Goal: Task Accomplishment & Management: Manage account settings

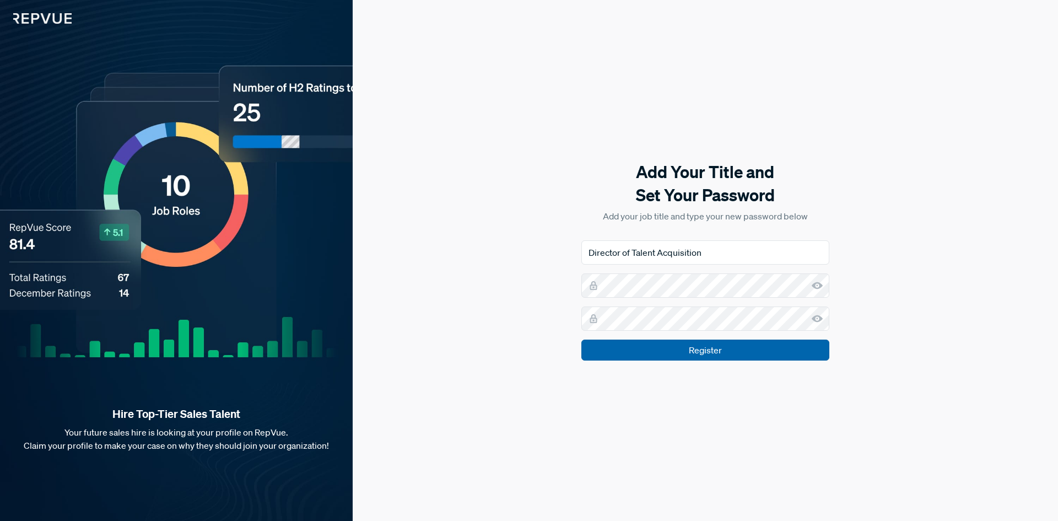
click at [707, 346] on input "Register" at bounding box center [705, 349] width 248 height 21
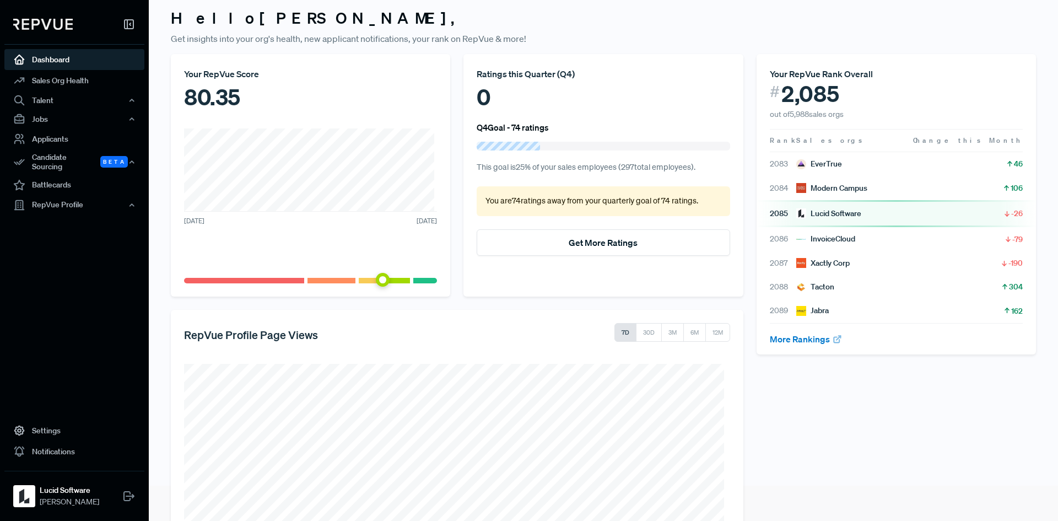
scroll to position [55, 0]
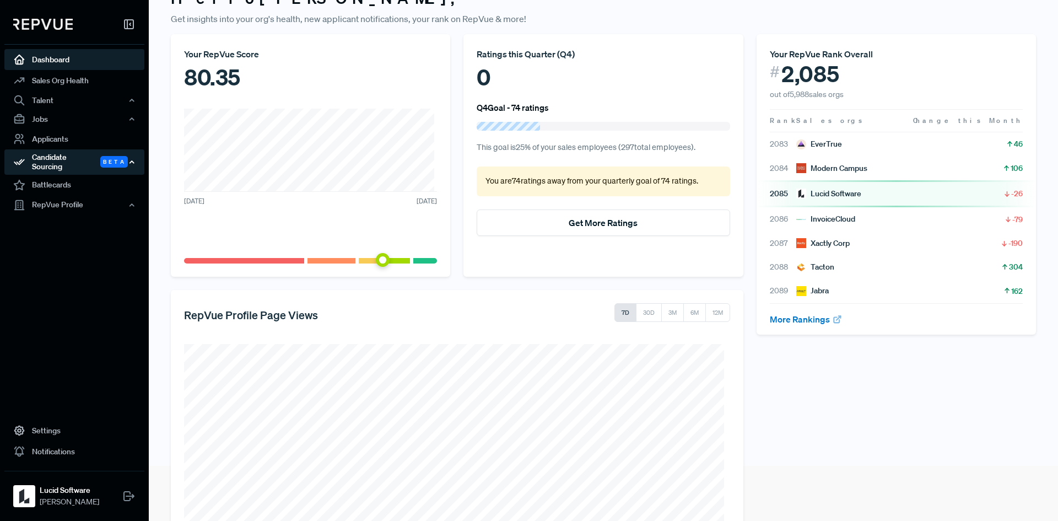
click at [79, 160] on div "Candidate Sourcing Beta" at bounding box center [74, 161] width 140 height 25
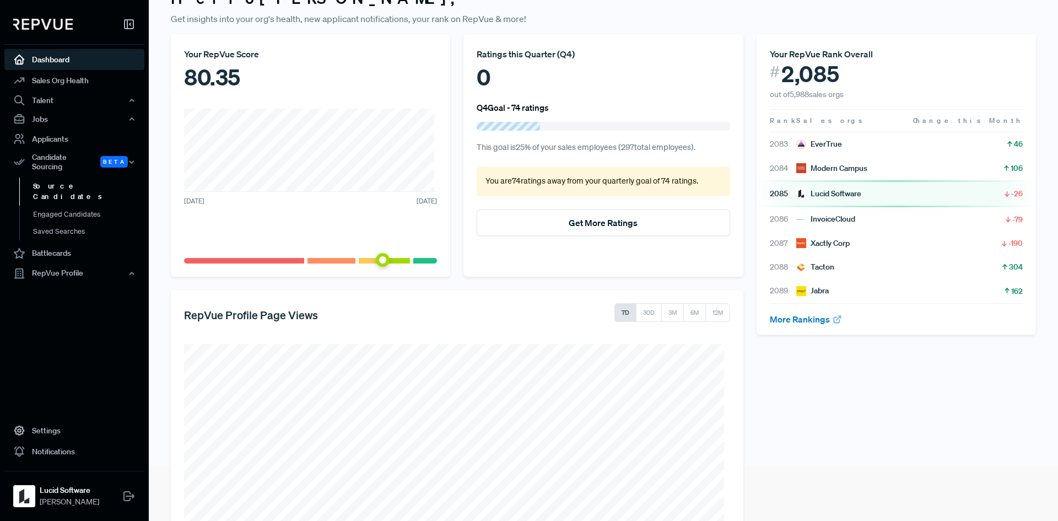
click at [77, 180] on link "Source Candidates" at bounding box center [89, 191] width 140 height 28
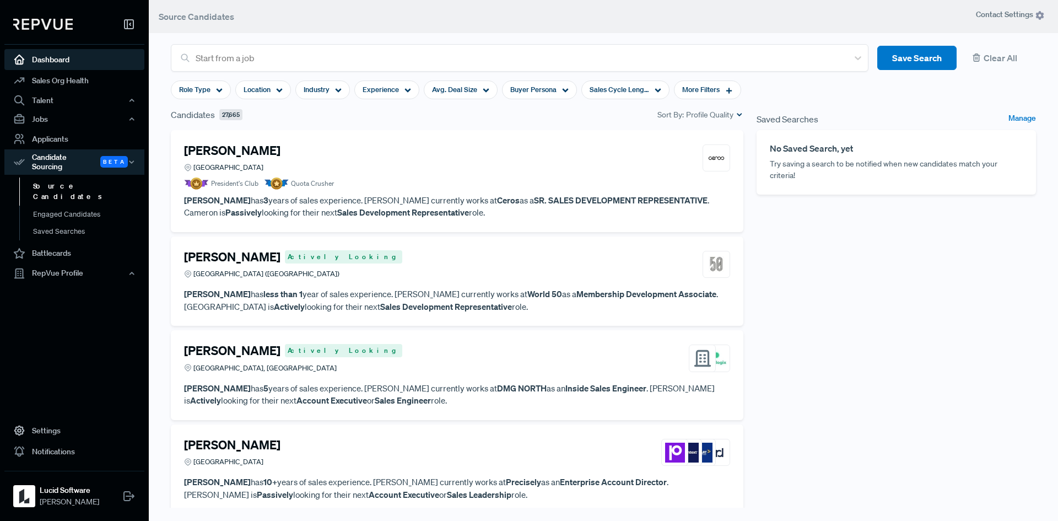
click at [46, 59] on link "Dashboard" at bounding box center [74, 59] width 140 height 21
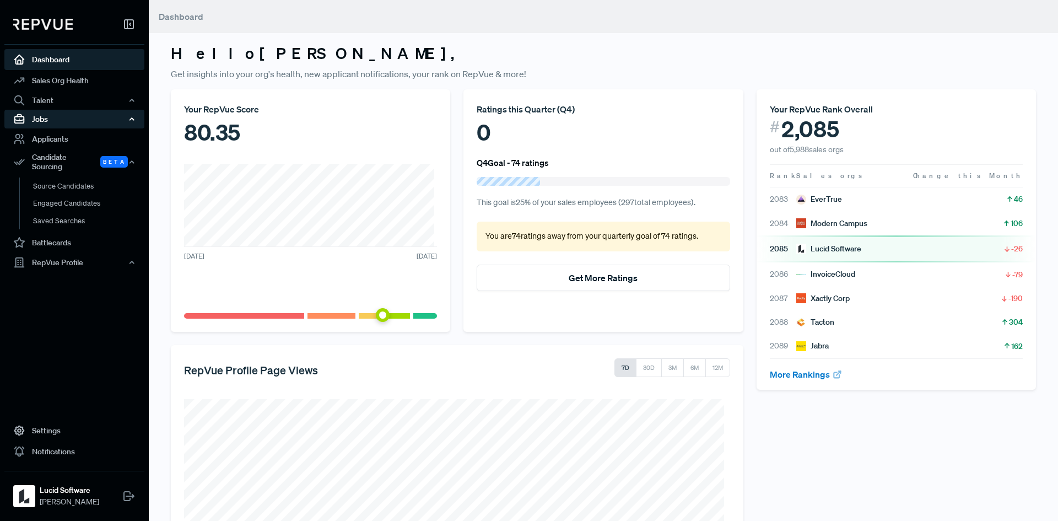
click at [44, 119] on div "Jobs" at bounding box center [74, 119] width 140 height 19
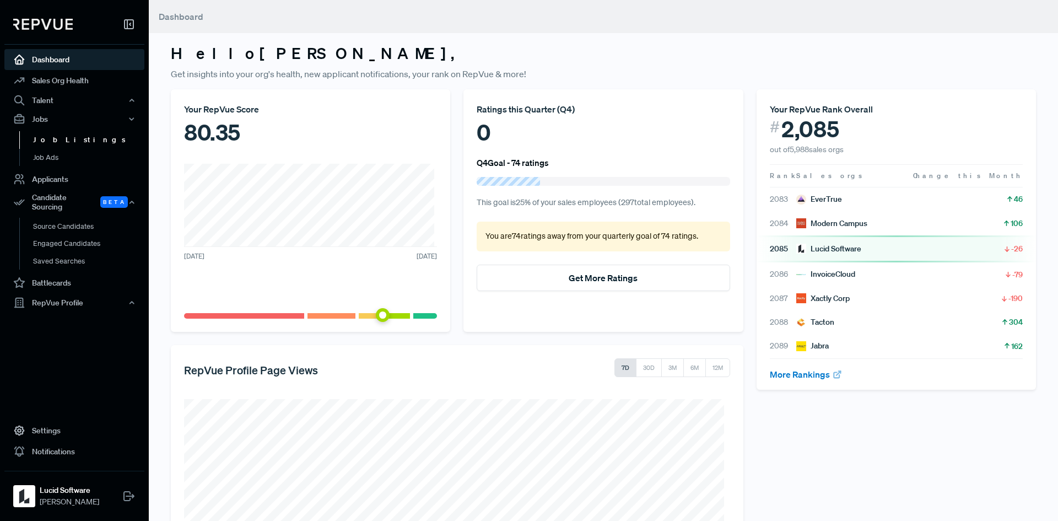
click at [53, 140] on link "Job Listings" at bounding box center [89, 140] width 140 height 18
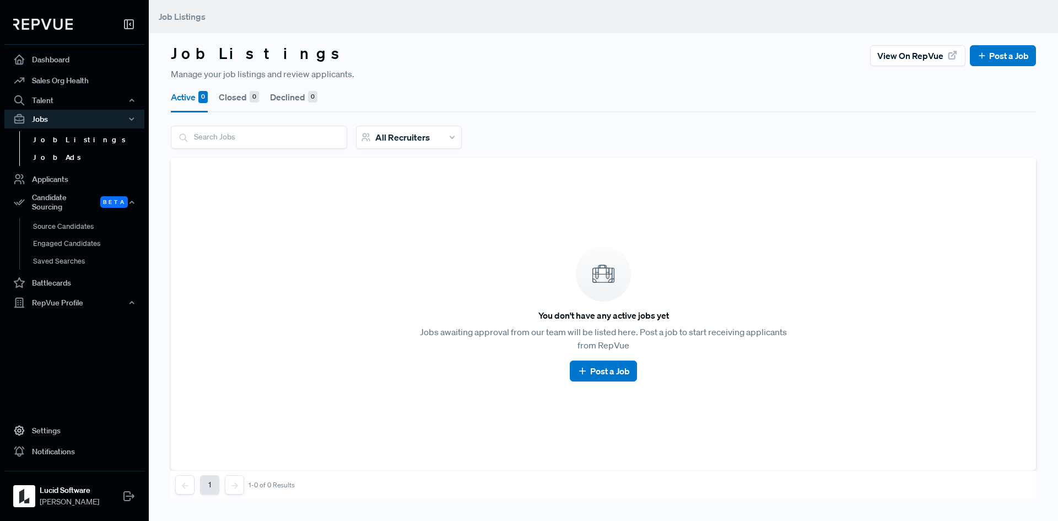
click at [52, 153] on link "Job Ads" at bounding box center [89, 158] width 140 height 18
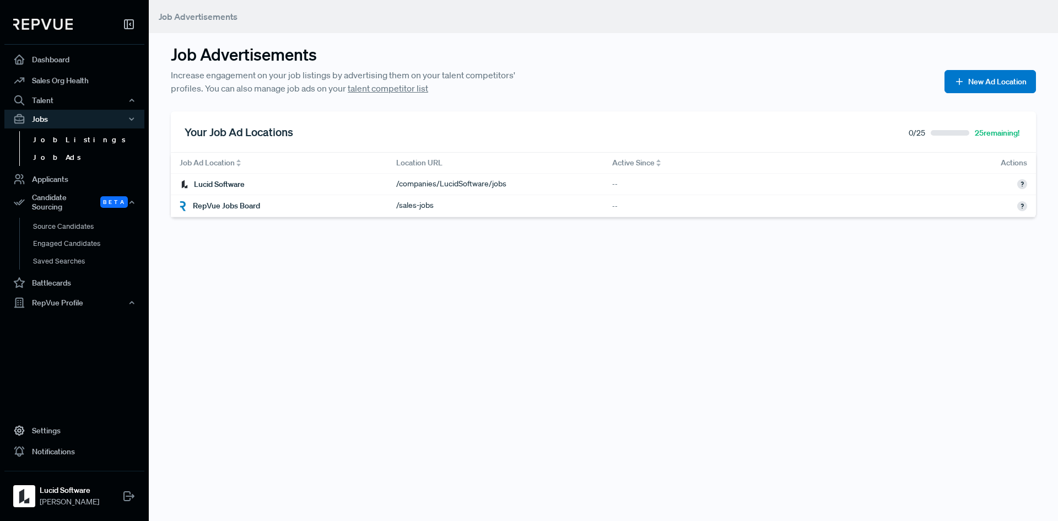
click at [52, 134] on link "Job Listings" at bounding box center [89, 140] width 140 height 18
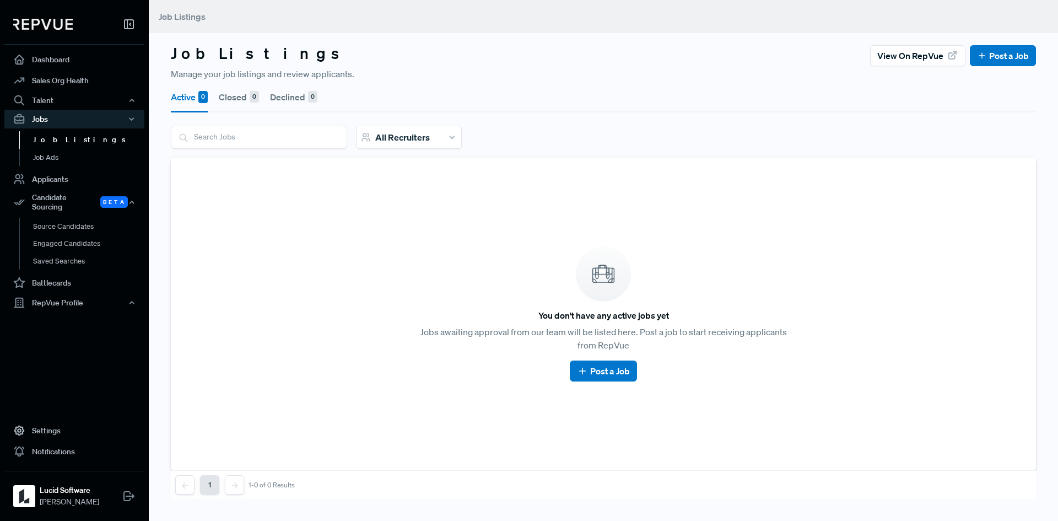
click at [274, 131] on input "search" at bounding box center [258, 136] width 175 height 21
click at [844, 180] on article "You don't have any active jobs yet Jobs awaiting approval from our team will be…" at bounding box center [603, 314] width 838 height 286
click at [48, 154] on link "Job Ads" at bounding box center [89, 158] width 140 height 18
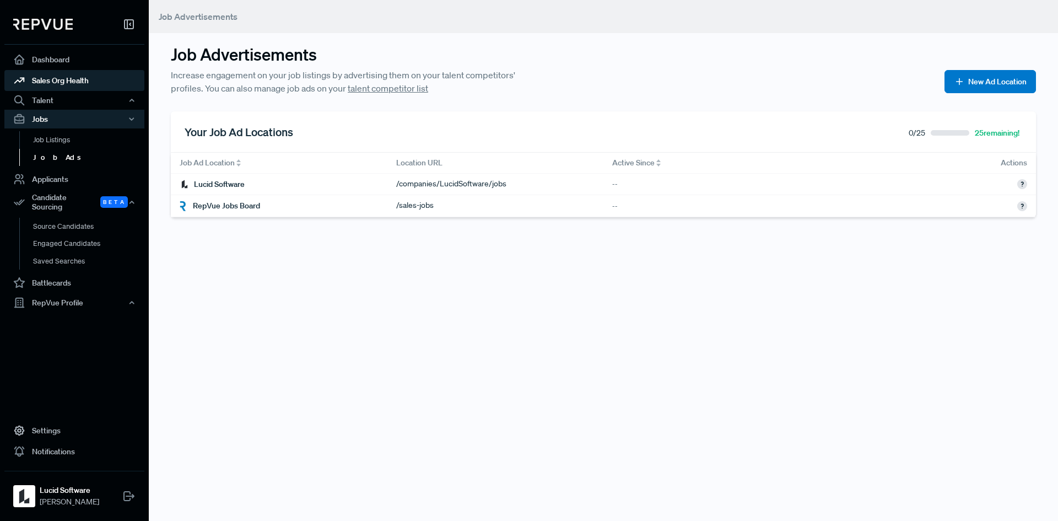
click at [47, 79] on link "Sales Org Health" at bounding box center [74, 80] width 140 height 21
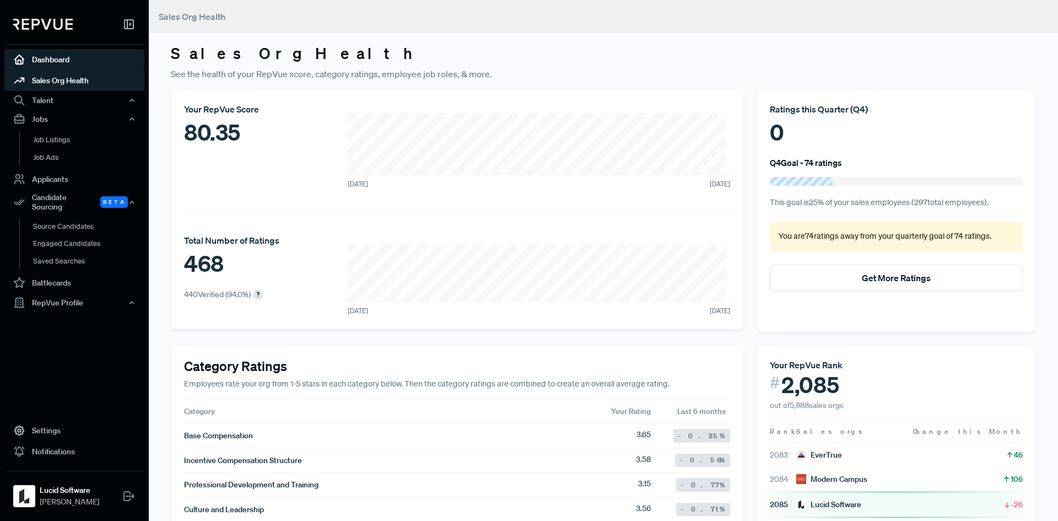
click at [52, 64] on link "Dashboard" at bounding box center [74, 59] width 140 height 21
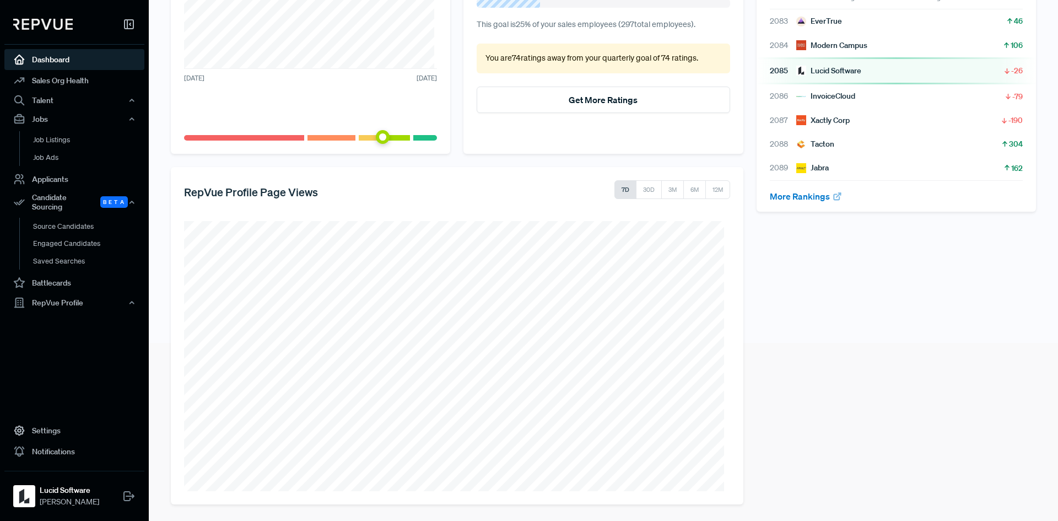
scroll to position [179, 0]
click at [45, 427] on link "Settings" at bounding box center [74, 430] width 140 height 21
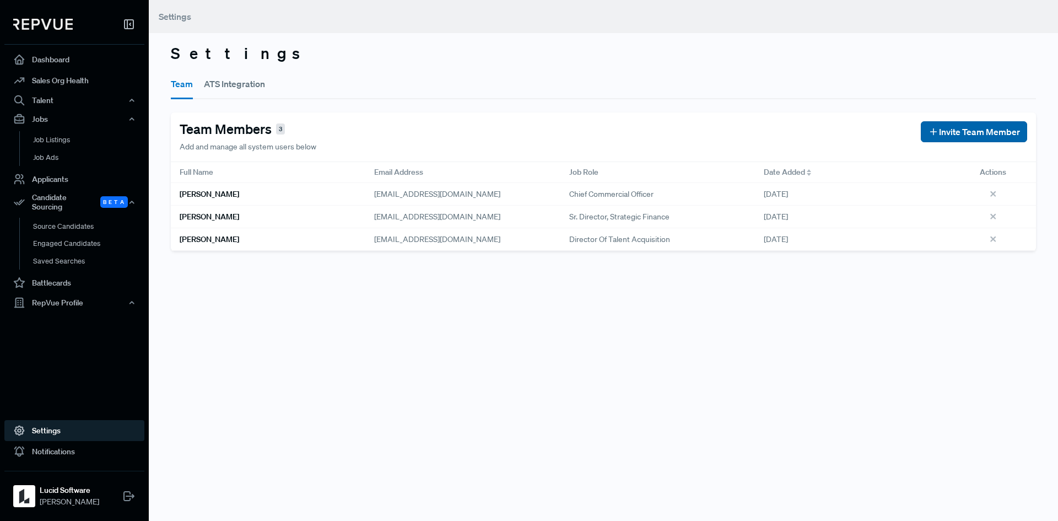
click at [950, 130] on span "Invite Team Member" at bounding box center [979, 131] width 81 height 13
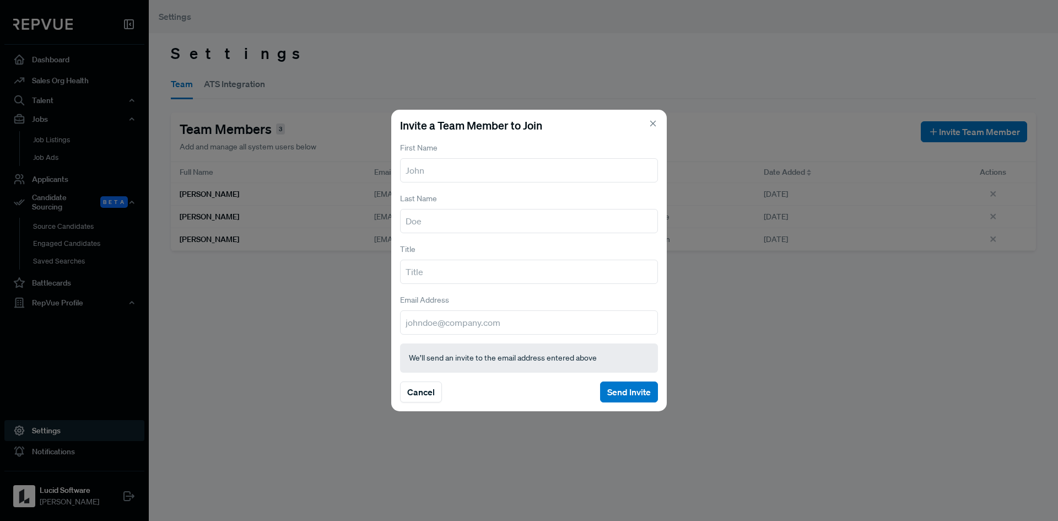
click at [489, 174] on input "text" at bounding box center [529, 170] width 258 height 24
click at [790, 256] on div "Invite a Team Member to Join First Name Last Name Title Email Address We’ll sen…" at bounding box center [529, 260] width 1058 height 521
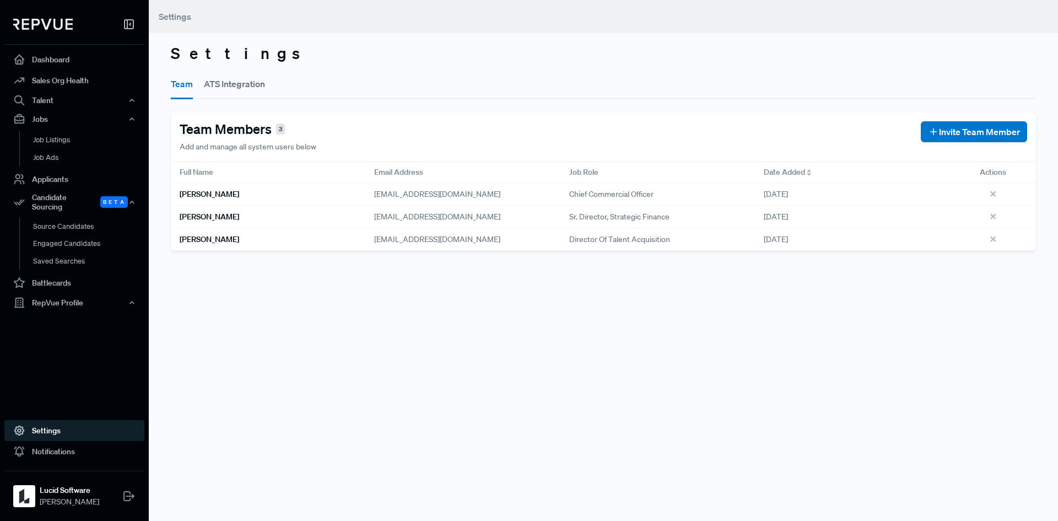
click at [223, 81] on button "ATS Integration" at bounding box center [234, 83] width 61 height 31
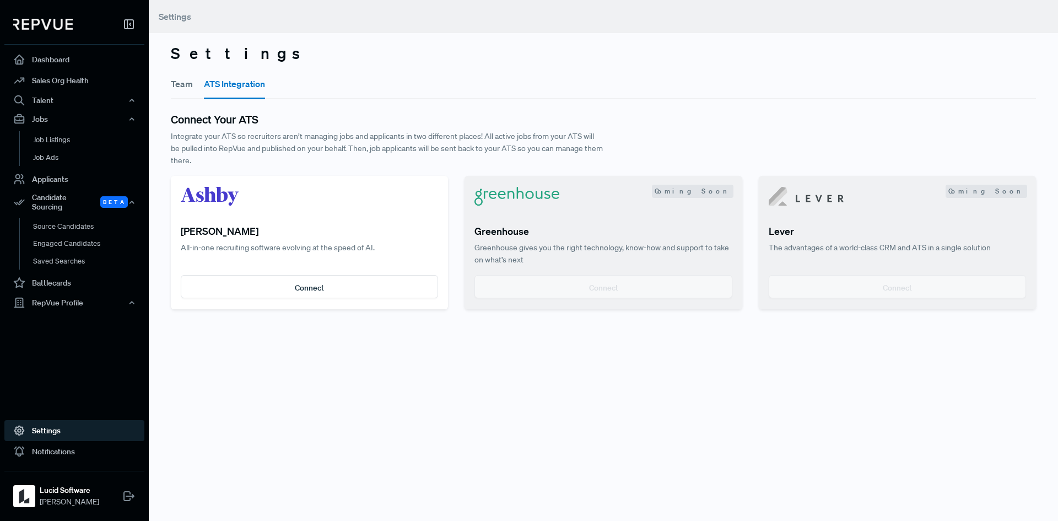
click at [589, 285] on div "Connect" at bounding box center [602, 286] width 257 height 23
click at [707, 188] on span "Coming Soon" at bounding box center [693, 191] width 82 height 13
click at [476, 386] on div "Settings Team ATS Integration Connect Your ATS Integrate your ATS so recruiters…" at bounding box center [603, 260] width 909 height 521
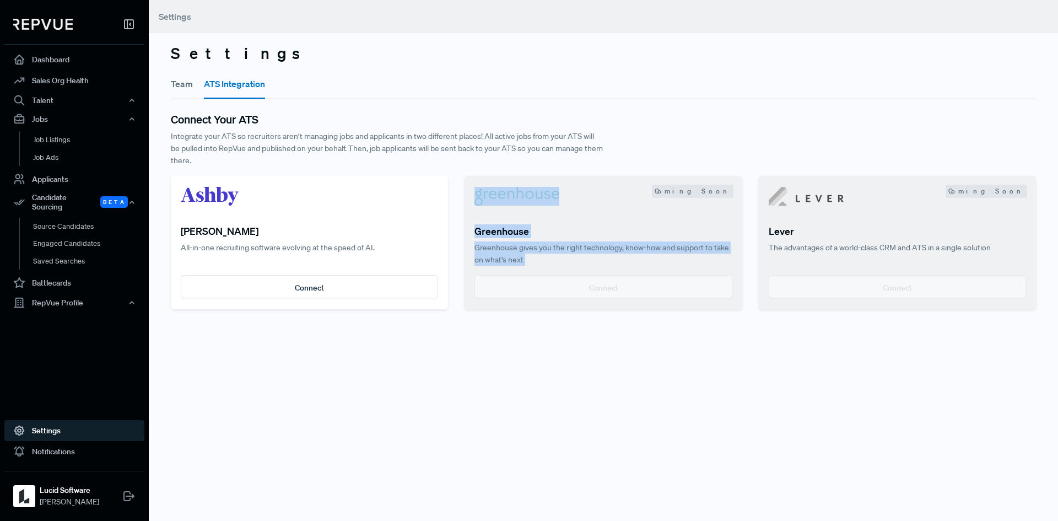
drag, startPoint x: 539, startPoint y: 198, endPoint x: 623, endPoint y: 319, distance: 147.2
click at [623, 319] on div "Settings Team ATS Integration Connect Your ATS Integrate your ATS so recruiters…" at bounding box center [603, 260] width 909 height 521
click at [637, 363] on div "Settings Team ATS Integration Connect Your ATS Integrate your ATS so recruiters…" at bounding box center [603, 260] width 909 height 521
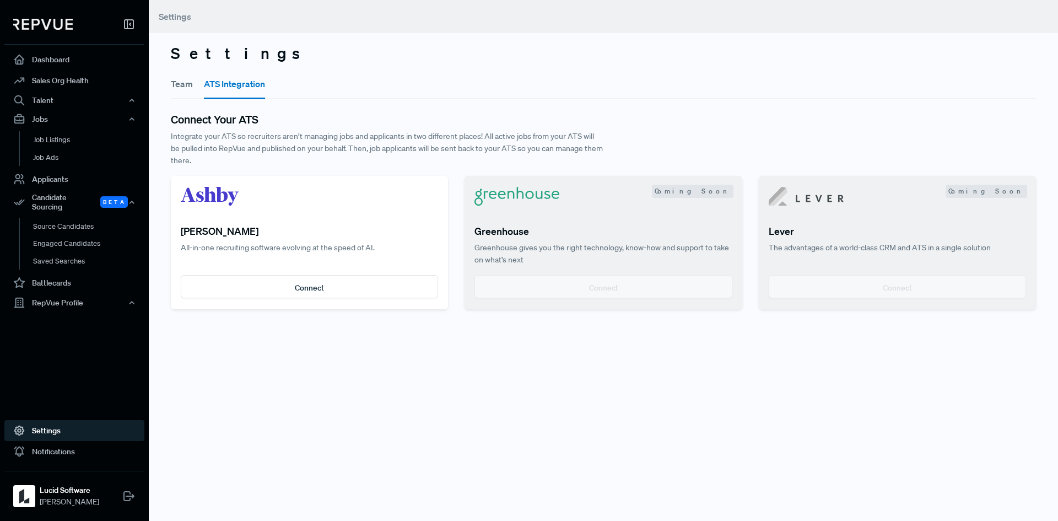
click at [252, 158] on p "Integrate your ATS so recruiters aren’t managing jobs and applicants in two dif…" at bounding box center [387, 148] width 432 height 37
click at [175, 86] on button "Team" at bounding box center [182, 83] width 22 height 31
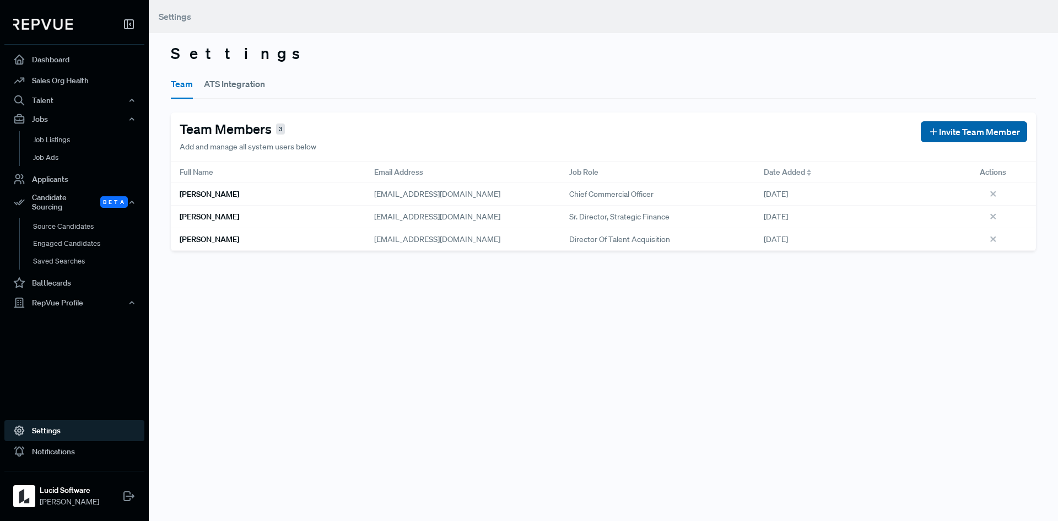
click at [945, 131] on span "Invite Team Member" at bounding box center [979, 131] width 81 height 13
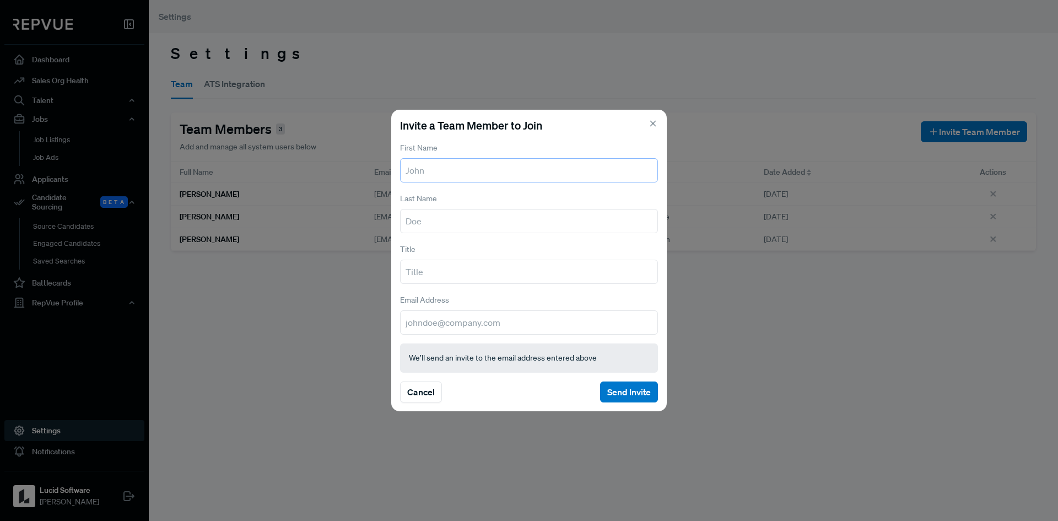
click at [495, 168] on input "text" at bounding box center [529, 170] width 258 height 24
click at [543, 143] on div "First Name" at bounding box center [529, 161] width 258 height 42
click at [479, 176] on input "text" at bounding box center [529, 170] width 258 height 24
type input "[PERSON_NAME]"
click at [453, 213] on input "text" at bounding box center [529, 221] width 258 height 24
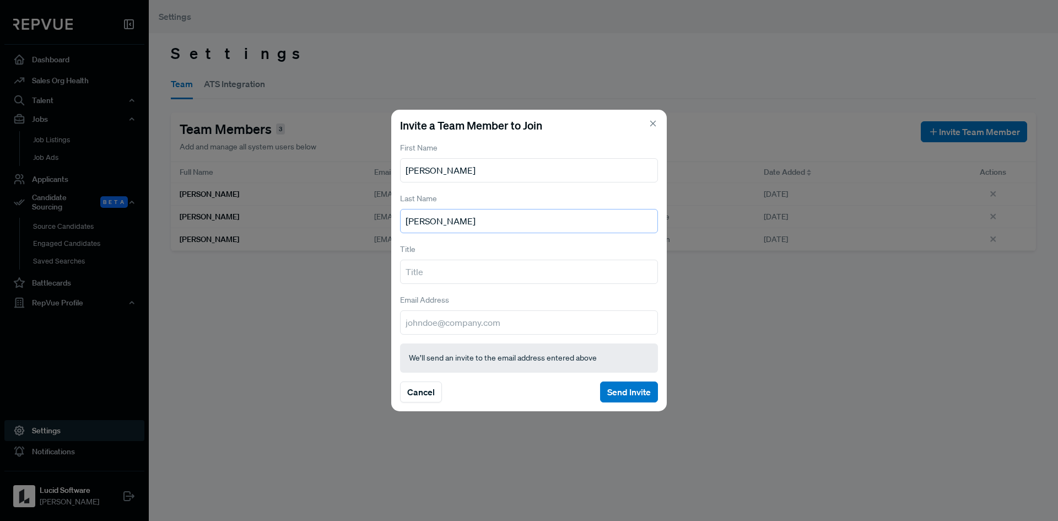
type input "[PERSON_NAME]"
click at [438, 267] on input "text" at bounding box center [529, 271] width 258 height 24
type input "S"
click at [506, 333] on div "Invite a Team Member to Join First Name [PERSON_NAME] Last Name [PERSON_NAME] T…" at bounding box center [528, 260] width 275 height 301
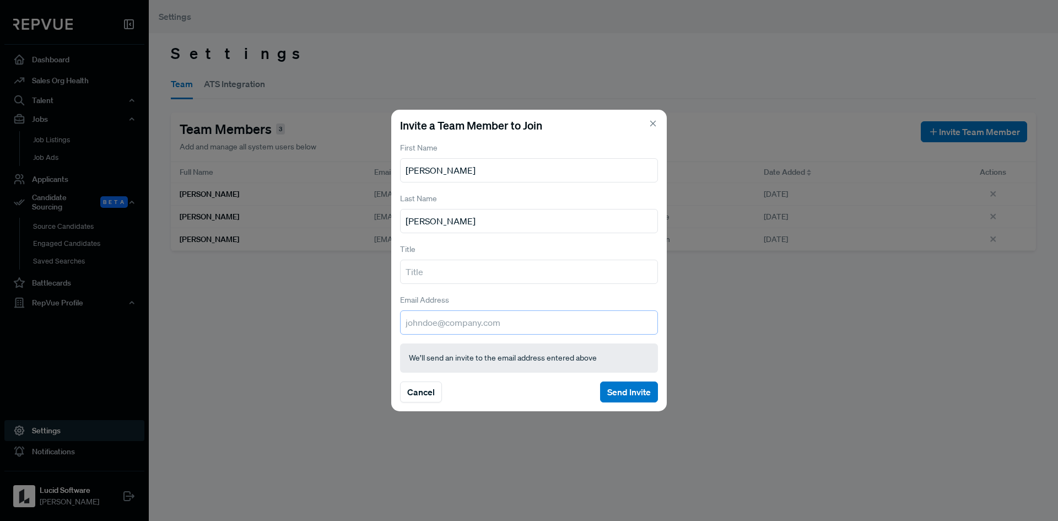
click at [505, 321] on input "email" at bounding box center [529, 322] width 258 height 24
click at [635, 391] on button "Send Invite" at bounding box center [629, 391] width 58 height 21
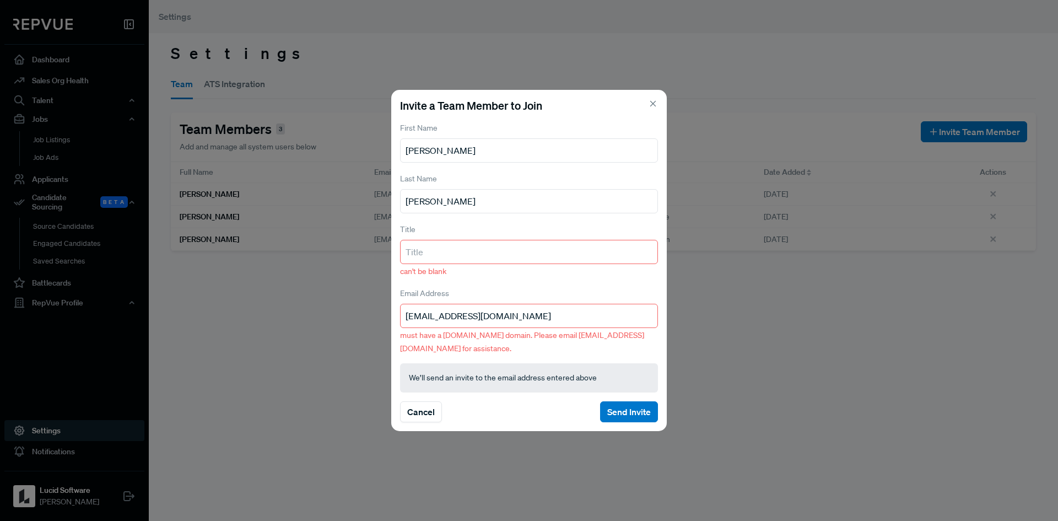
click at [488, 340] on div "Email Address [EMAIL_ADDRESS][DOMAIN_NAME] must have a [DOMAIN_NAME] domain. Pl…" at bounding box center [529, 320] width 258 height 68
click at [439, 322] on input "[EMAIL_ADDRESS][DOMAIN_NAME]" at bounding box center [529, 315] width 258 height 24
drag, startPoint x: 520, startPoint y: 317, endPoint x: 466, endPoint y: 319, distance: 54.0
click at [466, 319] on input "[EMAIL_ADDRESS][DOMAIN_NAME]" at bounding box center [529, 315] width 258 height 24
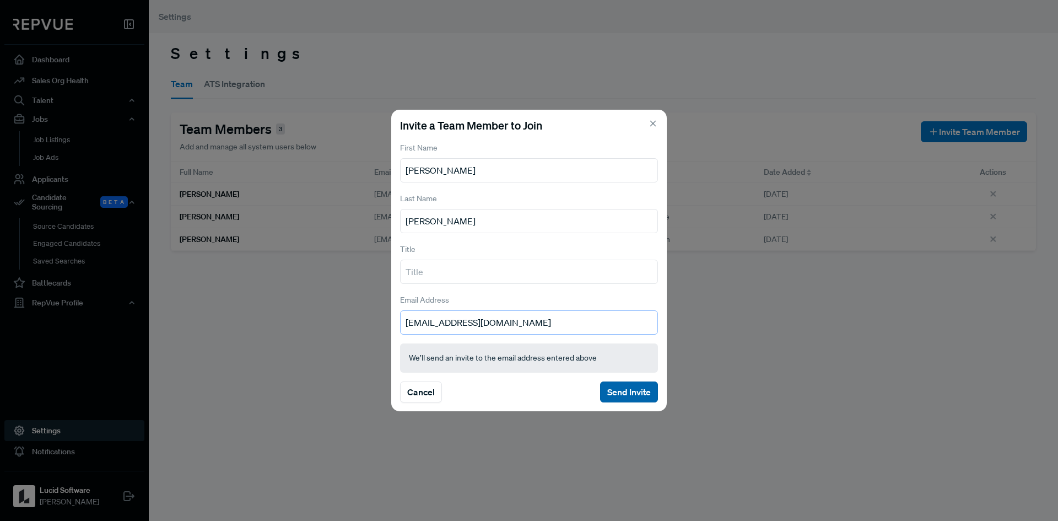
type input "[EMAIL_ADDRESS][DOMAIN_NAME]"
click at [638, 393] on button "Send Invite" at bounding box center [629, 391] width 58 height 21
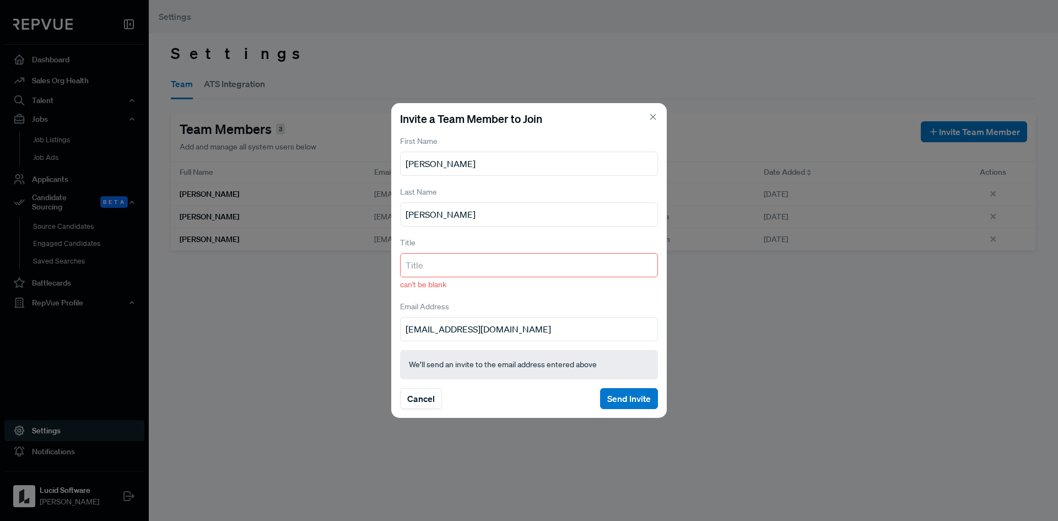
click at [460, 263] on input "text" at bounding box center [529, 265] width 258 height 24
paste input "Sr. Revenue Recruiter, Team Lead"
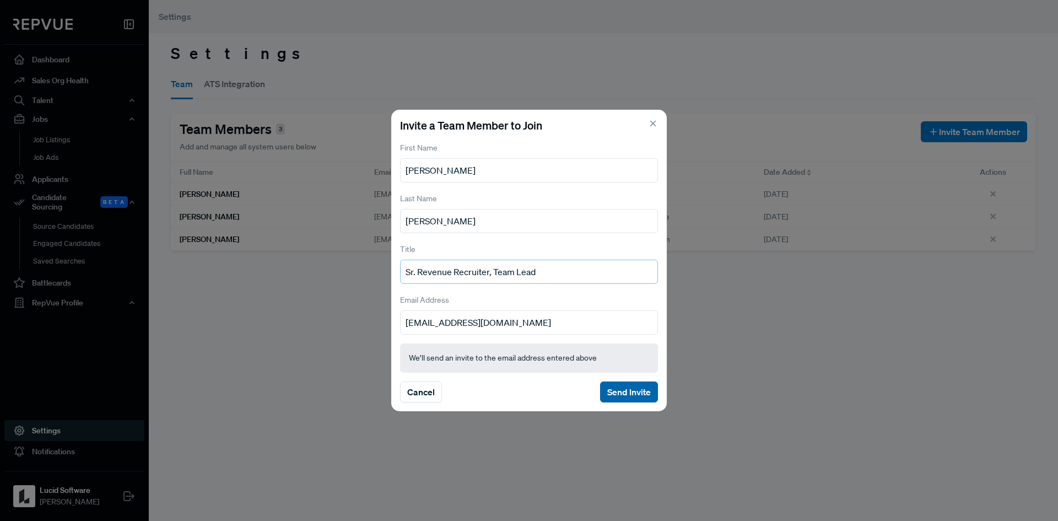
type input "Sr. Revenue Recruiter, Team Lead"
click at [630, 384] on button "Send Invite" at bounding box center [629, 391] width 58 height 21
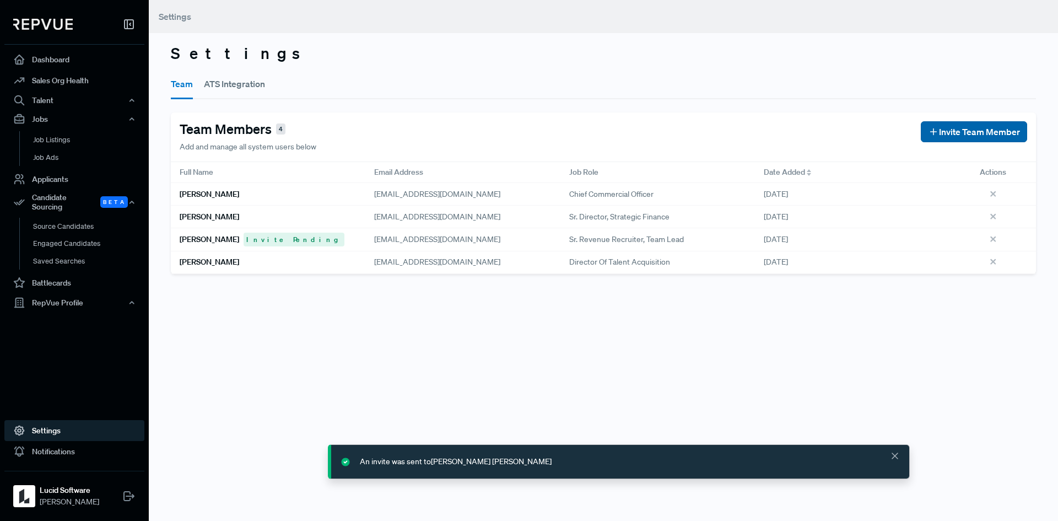
click at [966, 132] on span "Invite Team Member" at bounding box center [979, 131] width 81 height 13
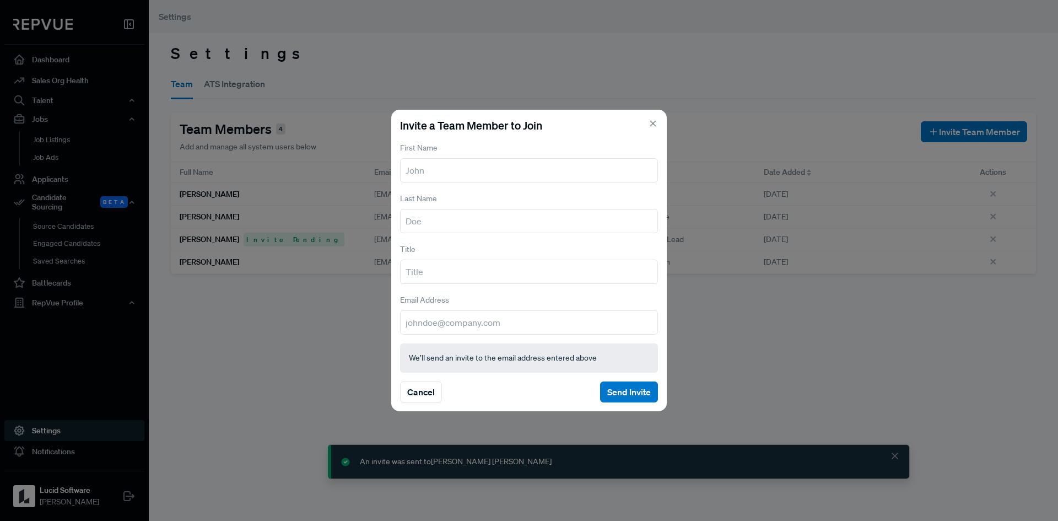
click at [433, 170] on input "text" at bounding box center [529, 170] width 258 height 24
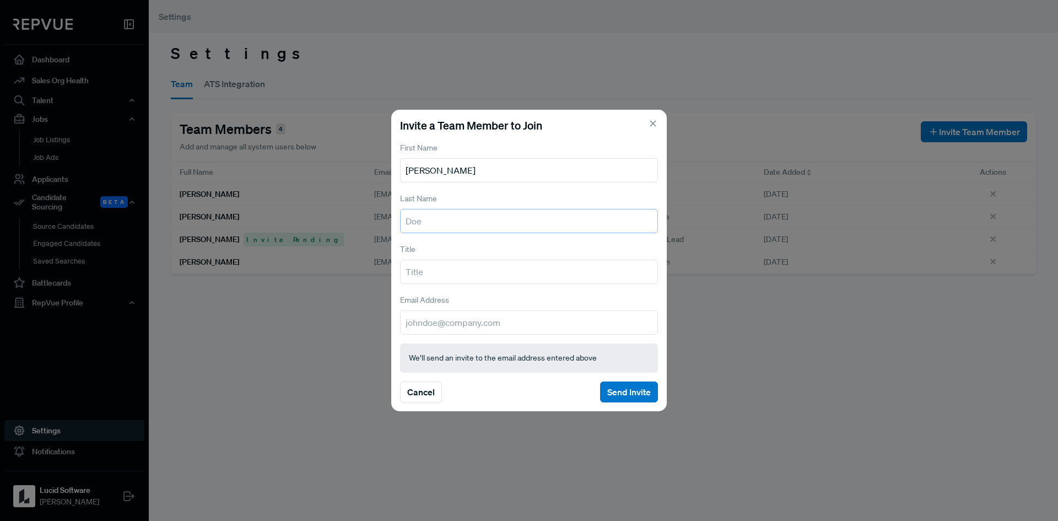
click at [441, 215] on input "text" at bounding box center [529, 221] width 258 height 24
drag, startPoint x: 508, startPoint y: 172, endPoint x: 427, endPoint y: 170, distance: 81.0
click at [427, 170] on input "[PERSON_NAME]" at bounding box center [529, 170] width 258 height 24
type input "[PERSON_NAME]"
click at [411, 219] on input "text" at bounding box center [529, 221] width 258 height 24
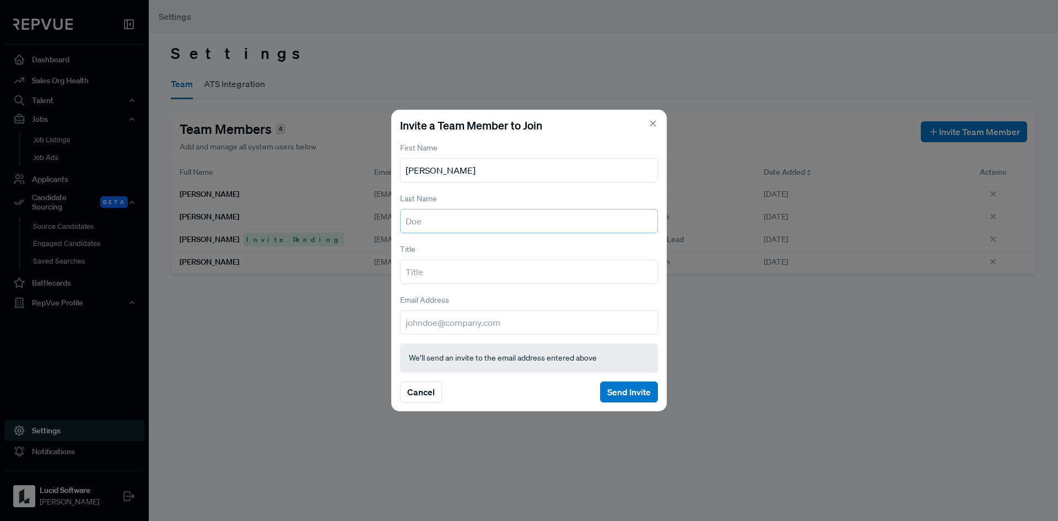
paste input "[PERSON_NAME]"
type input "[PERSON_NAME]"
click at [437, 268] on input "text" at bounding box center [529, 271] width 258 height 24
type input "Sr. Revenue Recruiter"
click at [508, 223] on input "[PERSON_NAME]" at bounding box center [529, 221] width 258 height 24
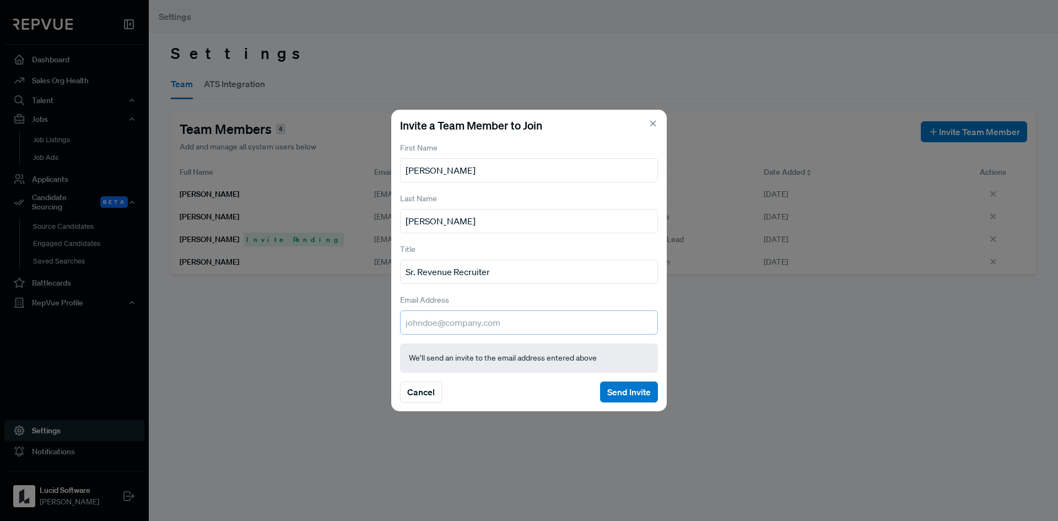
click at [473, 317] on input "email" at bounding box center [529, 322] width 258 height 24
type input "[EMAIL_ADDRESS][DOMAIN_NAME]"
click at [635, 391] on button "Send Invite" at bounding box center [629, 391] width 58 height 21
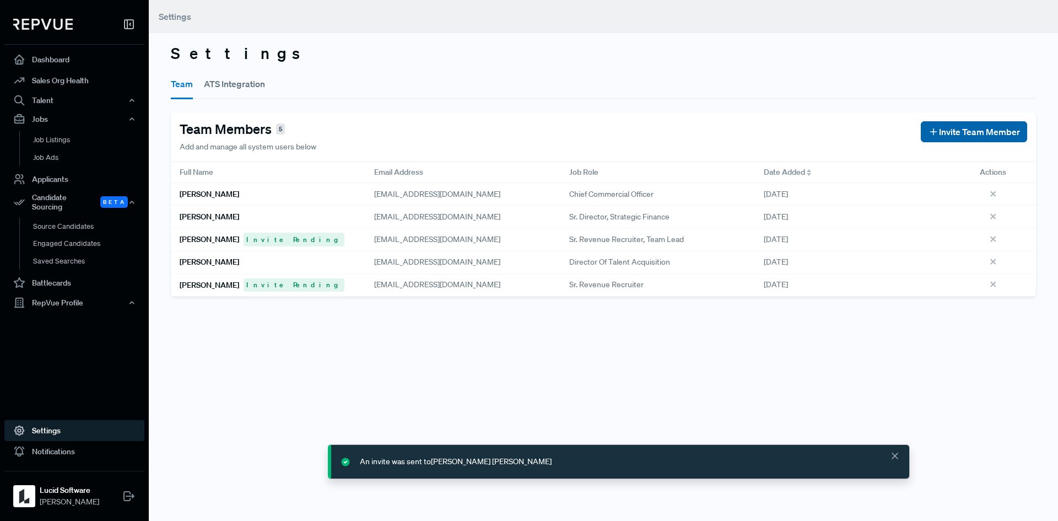
click at [957, 128] on span "Invite Team Member" at bounding box center [979, 131] width 81 height 13
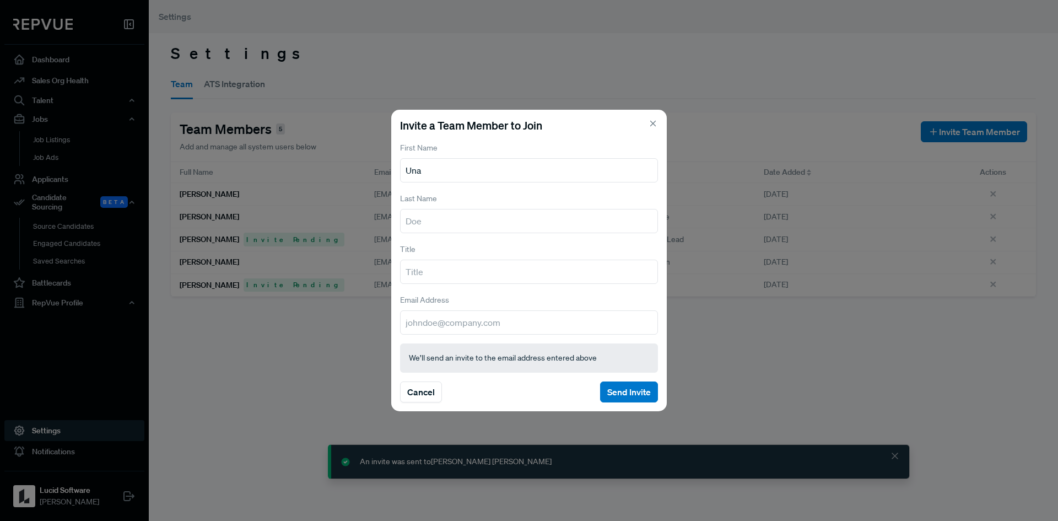
type input "Una"
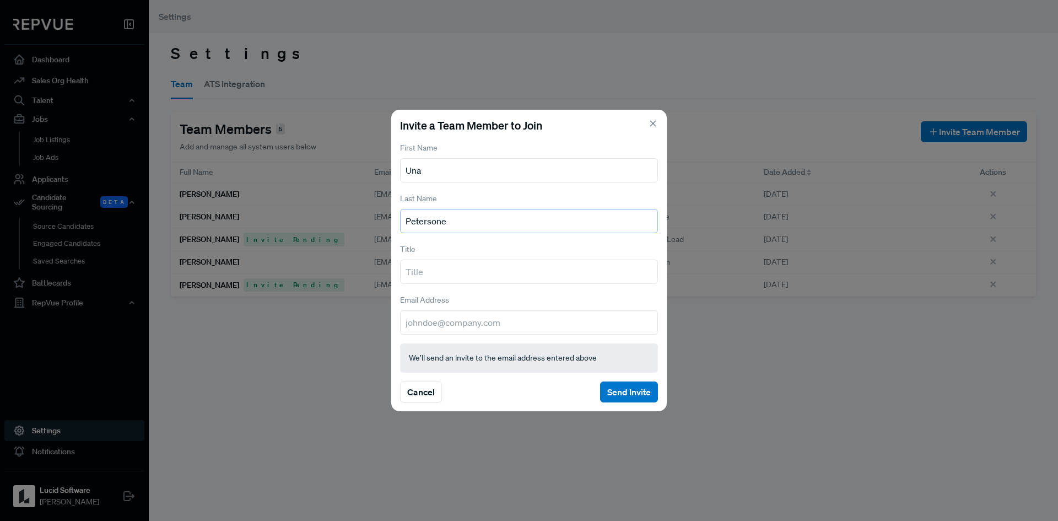
type input "Petersone"
click at [474, 272] on input "text" at bounding box center [529, 271] width 258 height 24
drag, startPoint x: 507, startPoint y: 268, endPoint x: 371, endPoint y: 268, distance: 135.5
click at [371, 268] on div "Invite a Team Member to Join First Name Una Last Name Petersone Title Revenue R…" at bounding box center [529, 260] width 1058 height 521
paste input ", EMEA"
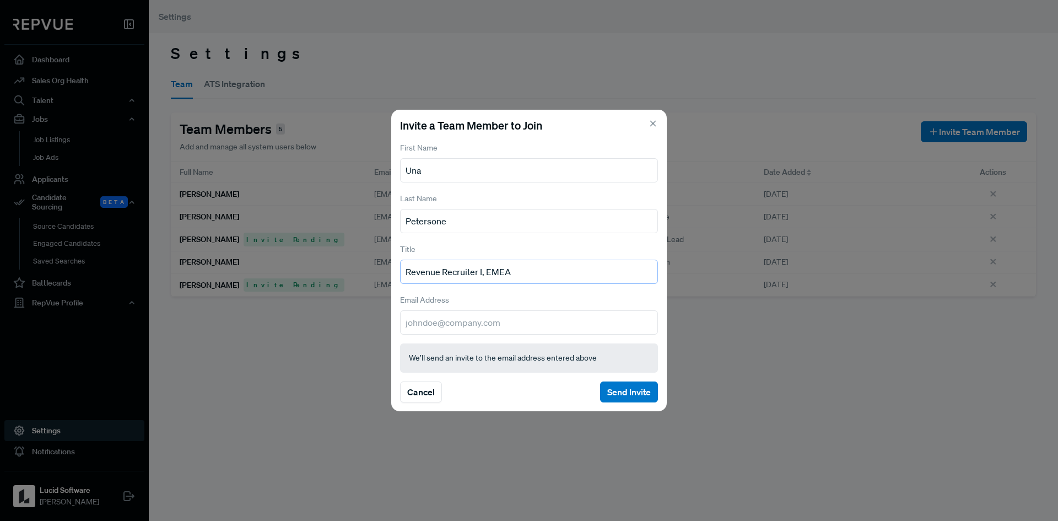
type input "Revenue Recruiter I, EMEA"
click at [470, 318] on input "email" at bounding box center [529, 322] width 258 height 24
type input "[EMAIL_ADDRESS][DOMAIN_NAME]"
click at [630, 388] on button "Send Invite" at bounding box center [629, 391] width 58 height 21
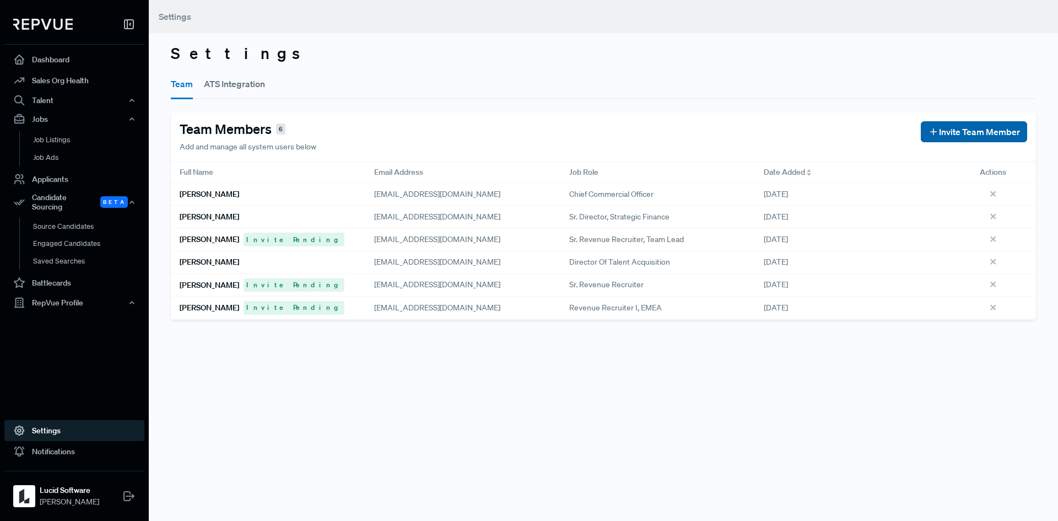
click at [939, 129] on span "Invite Team Member" at bounding box center [979, 131] width 81 height 13
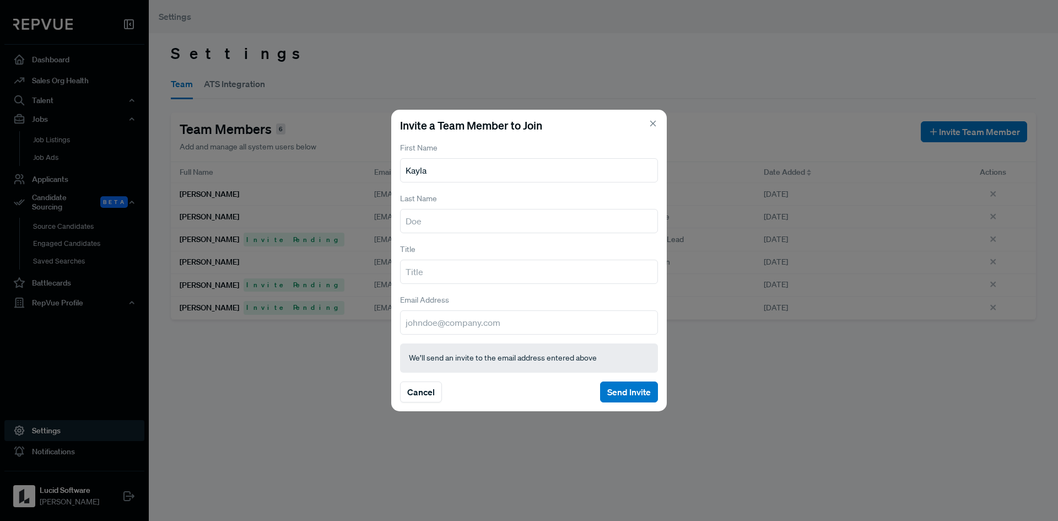
type input "Kayla"
click at [430, 219] on input "text" at bounding box center [529, 221] width 258 height 24
type input "King"
click at [427, 272] on input "text" at bounding box center [529, 271] width 258 height 24
type input "Sr. GTM Recruiter"
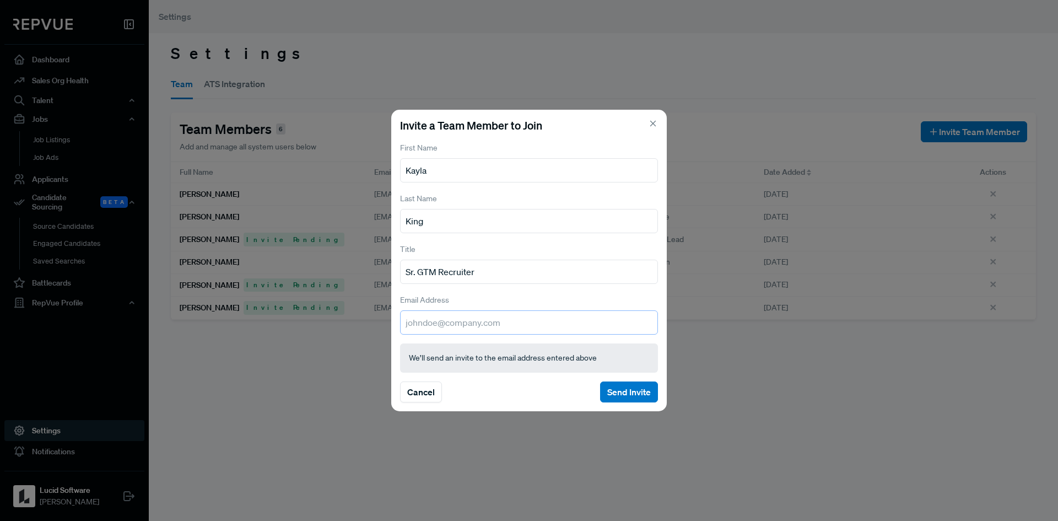
click at [508, 326] on input "email" at bounding box center [529, 322] width 258 height 24
type input "[EMAIL_ADDRESS][DOMAIN_NAME]"
click at [624, 391] on button "Send Invite" at bounding box center [629, 391] width 58 height 21
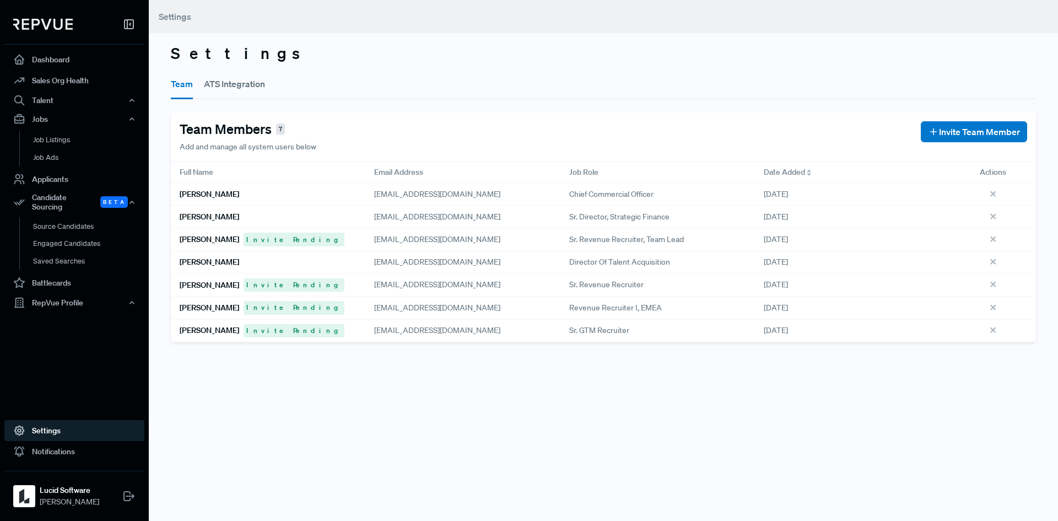
click at [246, 82] on button "ATS Integration" at bounding box center [234, 83] width 61 height 31
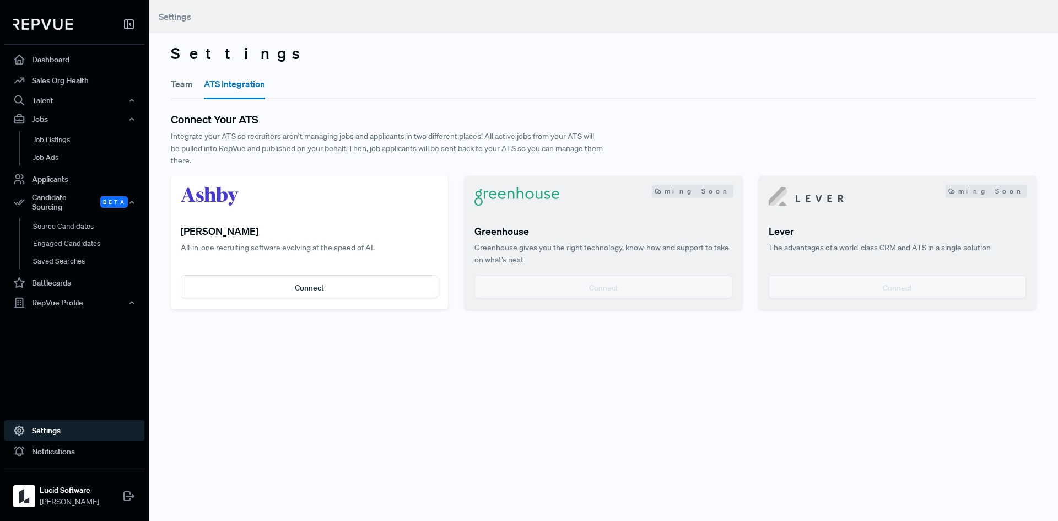
click at [196, 80] on div "Team ATS Integration" at bounding box center [603, 83] width 865 height 32
click at [188, 81] on button "Team" at bounding box center [182, 83] width 22 height 31
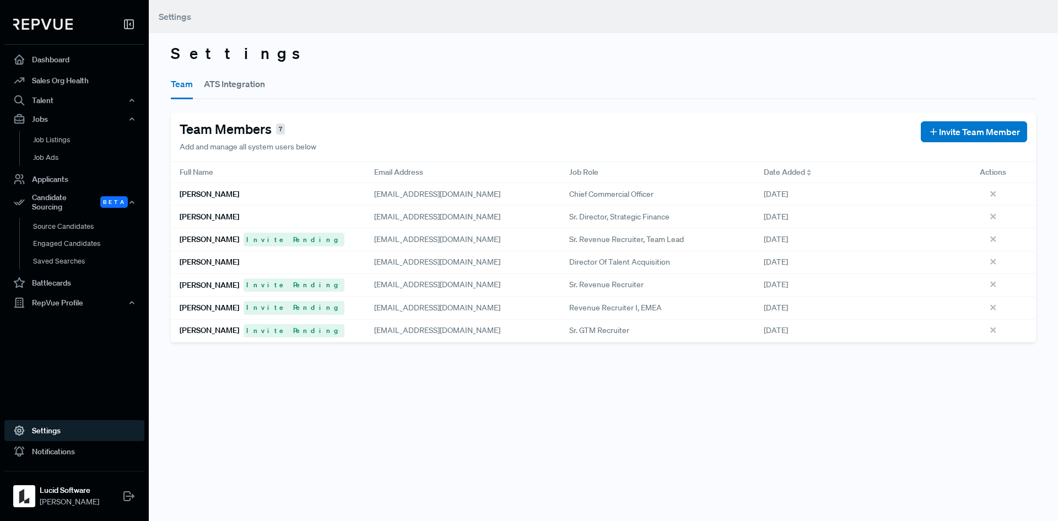
click at [672, 361] on div "Settings Team ATS Integration Team Members 7 Add and manage all system users be…" at bounding box center [603, 260] width 909 height 521
click at [328, 400] on div "Settings Team ATS Integration Team Members 7 Add and manage all system users be…" at bounding box center [603, 260] width 909 height 521
click at [448, 417] on div "Settings Team ATS Integration Team Members 7 Add and manage all system users be…" at bounding box center [603, 260] width 909 height 521
click at [348, 328] on div "[PERSON_NAME] Invite Pending" at bounding box center [268, 330] width 194 height 23
click at [47, 135] on link "Job Listings" at bounding box center [89, 140] width 140 height 18
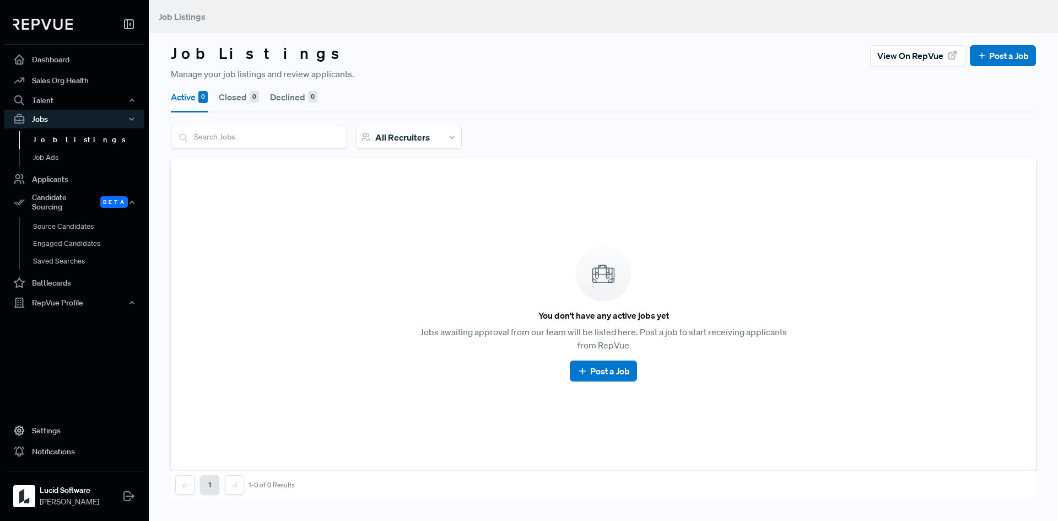
click at [471, 226] on article "You don't have any active jobs yet Jobs awaiting approval from our team will be…" at bounding box center [603, 314] width 838 height 286
click at [269, 136] on input "search" at bounding box center [258, 136] width 175 height 21
click at [57, 138] on link "Job Listings" at bounding box center [89, 140] width 140 height 18
click at [50, 156] on link "Job Ads" at bounding box center [89, 158] width 140 height 18
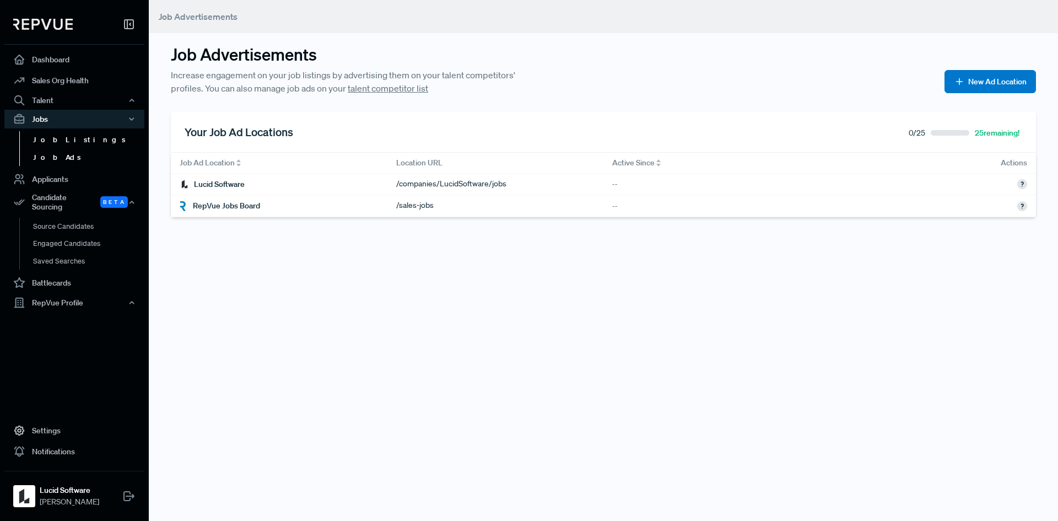
click at [48, 143] on link "Job Listings" at bounding box center [89, 140] width 140 height 18
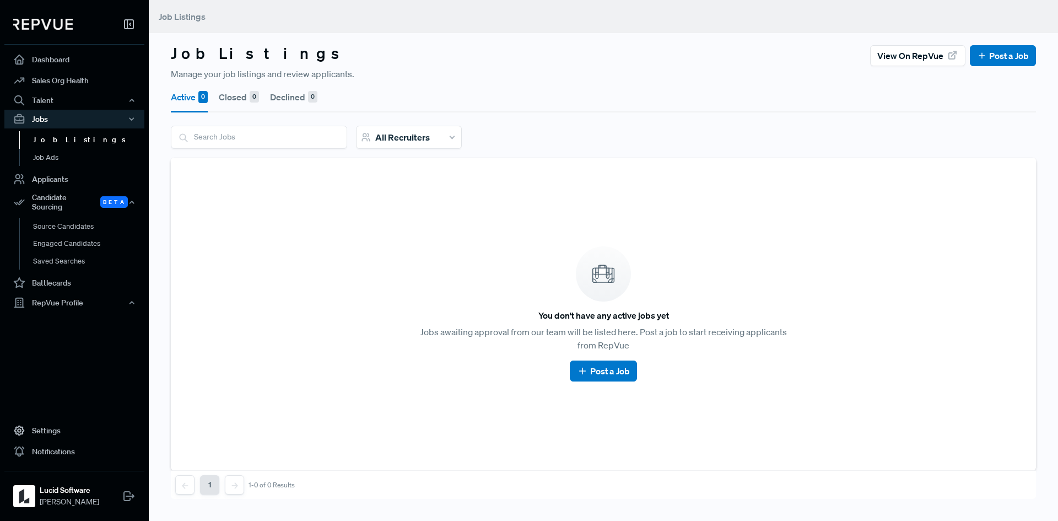
click at [341, 278] on article "You don't have any active jobs yet Jobs awaiting approval from our team will be…" at bounding box center [603, 314] width 838 height 286
click at [636, 422] on article "You don't have any active jobs yet Jobs awaiting approval from our team will be…" at bounding box center [603, 314] width 838 height 286
click at [332, 212] on article "You don't have any active jobs yet Jobs awaiting approval from our team will be…" at bounding box center [603, 314] width 838 height 286
click at [798, 256] on article "You don't have any active jobs yet Jobs awaiting approval from our team will be…" at bounding box center [603, 314] width 838 height 286
click at [609, 371] on link "Post a Job" at bounding box center [603, 370] width 52 height 13
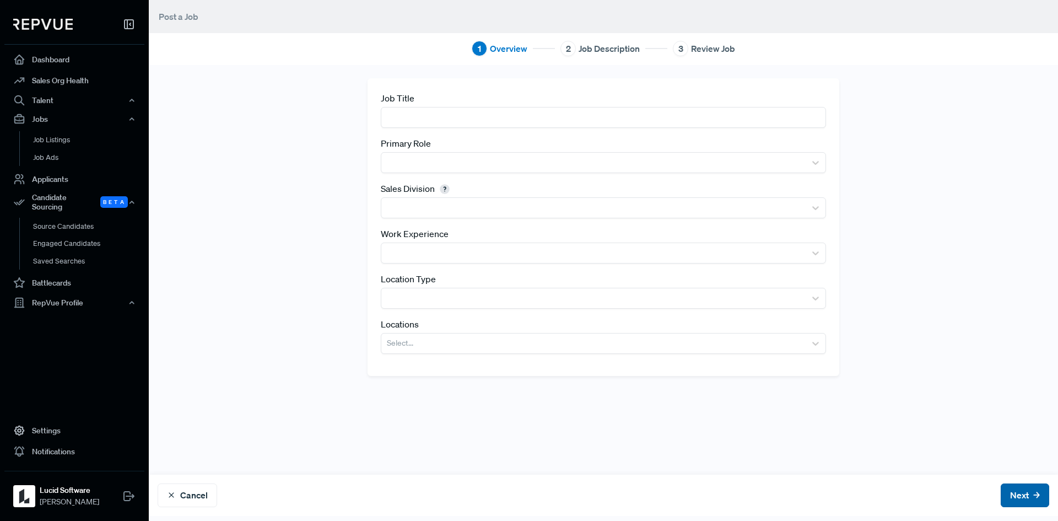
click at [1010, 498] on button "Next" at bounding box center [1024, 495] width 48 height 24
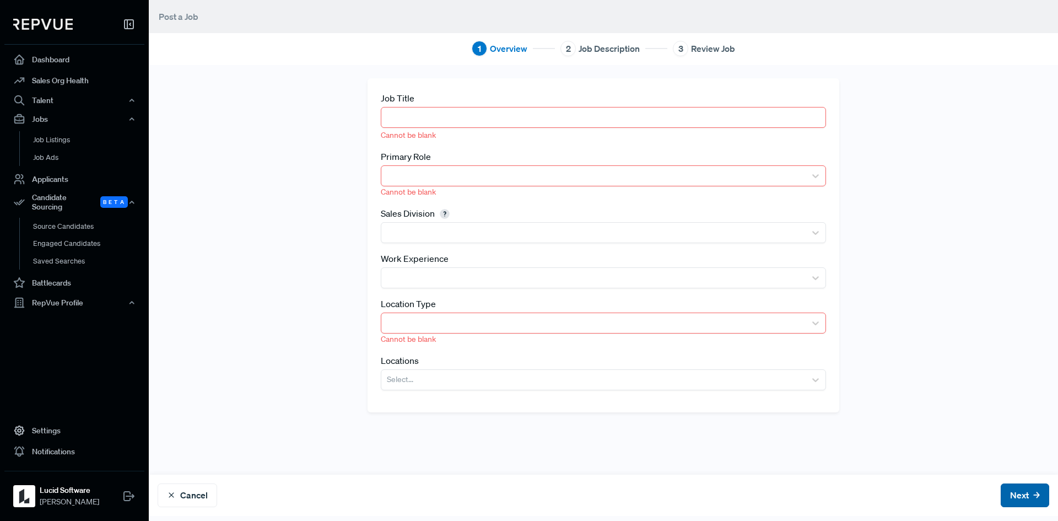
click at [1010, 498] on button "Next" at bounding box center [1024, 495] width 48 height 24
click at [800, 451] on div "Job Title Cannot be blank Primary Role Cannot be blank Sales Division Work Expe…" at bounding box center [602, 269] width 471 height 383
click at [349, 89] on div "Job Title Cannot be blank Primary Role Cannot be blank Sales Division Work Expe…" at bounding box center [603, 269] width 727 height 383
click at [55, 79] on link "Sales Org Health" at bounding box center [74, 80] width 140 height 21
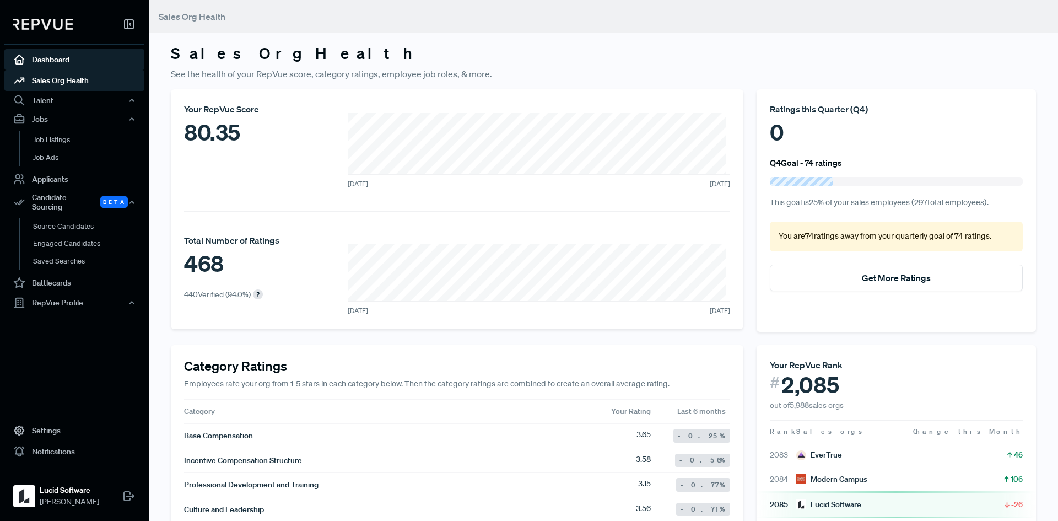
click at [62, 56] on link "Dashboard" at bounding box center [74, 59] width 140 height 21
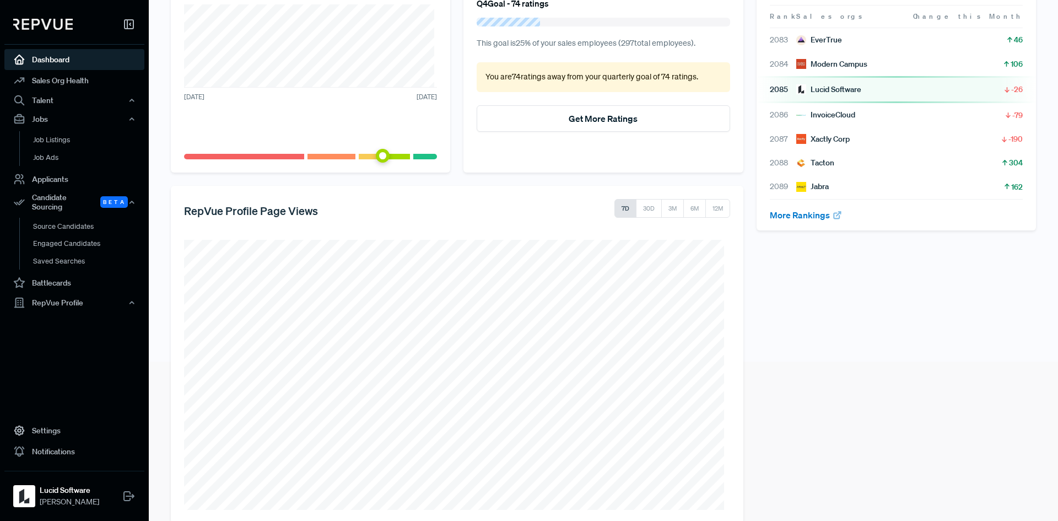
scroll to position [179, 0]
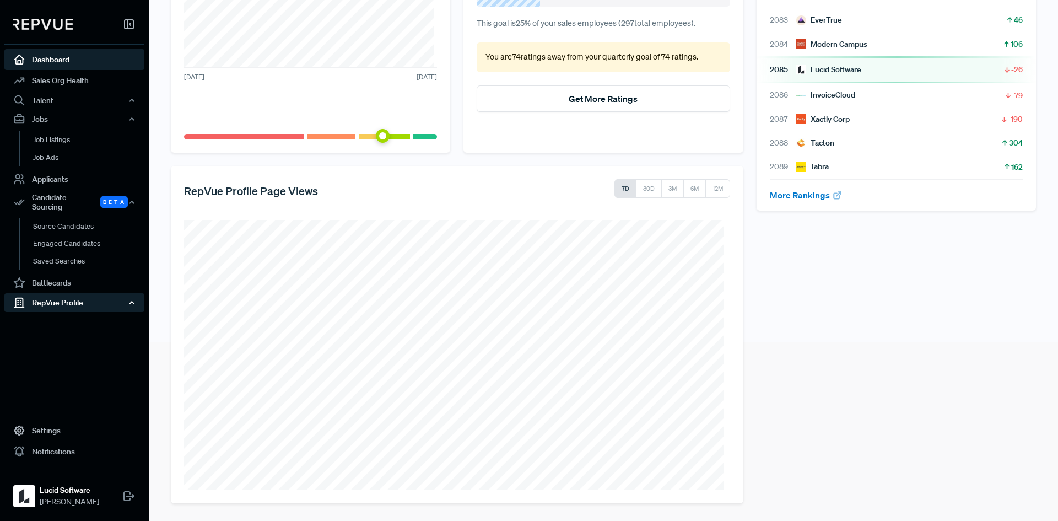
click at [68, 300] on div "RepVue Profile" at bounding box center [74, 302] width 140 height 19
click at [56, 315] on link "Profile Overview" at bounding box center [89, 329] width 140 height 28
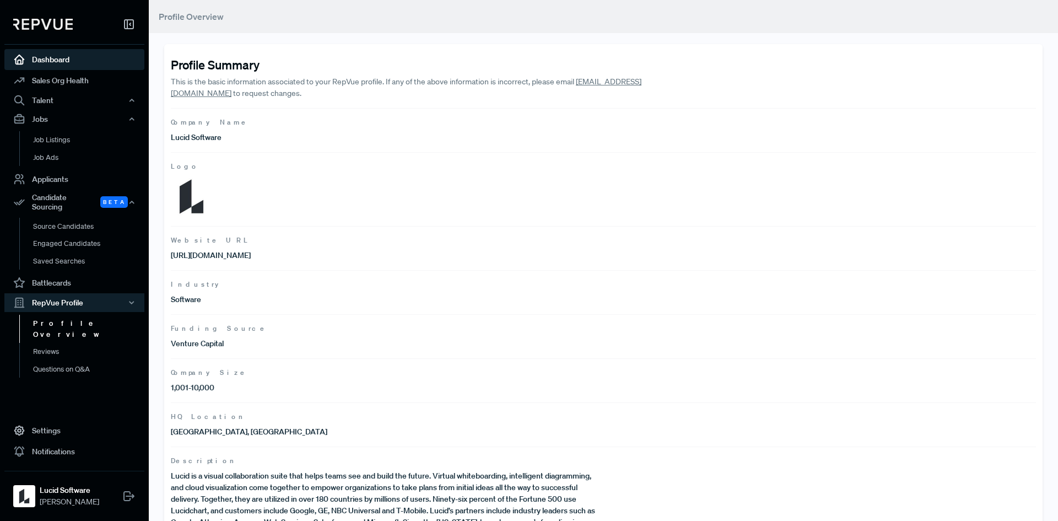
click at [59, 51] on link "Dashboard" at bounding box center [74, 59] width 140 height 21
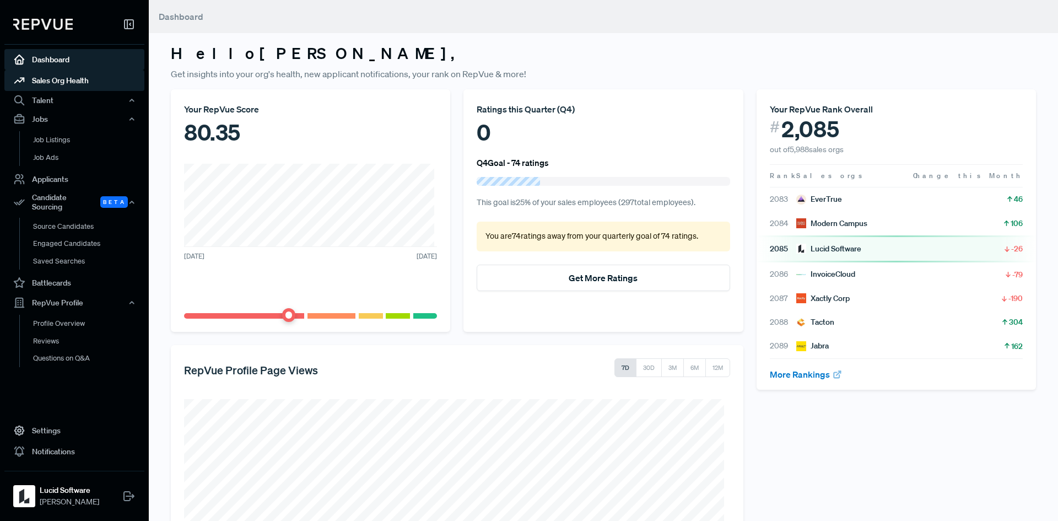
click at [67, 74] on link "Sales Org Health" at bounding box center [74, 80] width 140 height 21
